Goal: Book appointment/travel/reservation

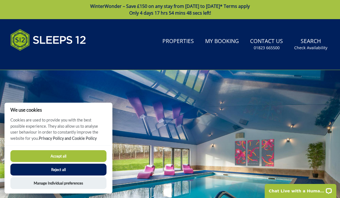
click at [63, 171] on button "Reject all" at bounding box center [58, 170] width 96 height 12
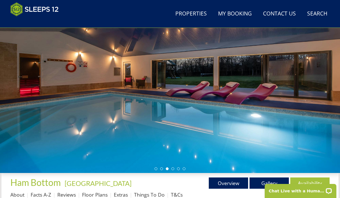
scroll to position [65, 0]
click at [317, 182] on link "Availability" at bounding box center [310, 182] width 39 height 11
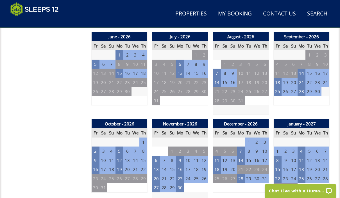
scroll to position [414, 0]
click at [157, 185] on td "27" at bounding box center [156, 187] width 8 height 9
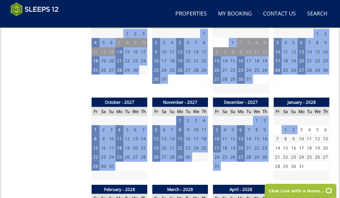
scroll to position [696, 0]
click at [217, 152] on td "24" at bounding box center [217, 156] width 8 height 9
click at [241, 143] on td "20" at bounding box center [241, 147] width 8 height 9
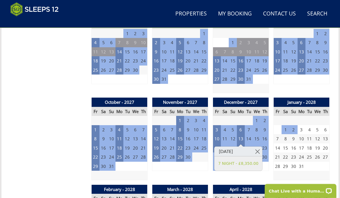
click at [262, 152] on link at bounding box center [258, 152] width 10 height 10
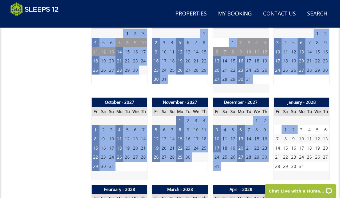
click at [242, 152] on td "27" at bounding box center [241, 156] width 8 height 9
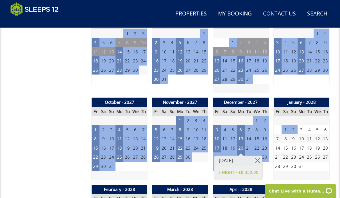
click at [241, 134] on td "13" at bounding box center [241, 138] width 8 height 9
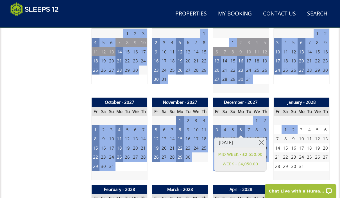
click at [156, 152] on td "26" at bounding box center [156, 156] width 8 height 9
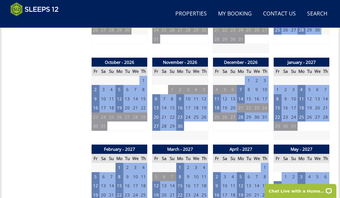
scroll to position [476, 0]
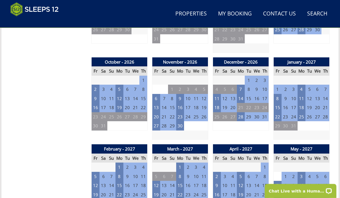
click at [96, 113] on td "23" at bounding box center [96, 116] width 8 height 9
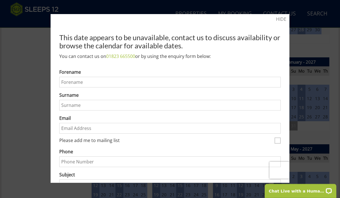
click at [325, 38] on div at bounding box center [170, 99] width 340 height 198
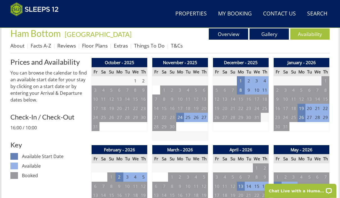
scroll to position [213, 0]
